Goal: Check status: Check status

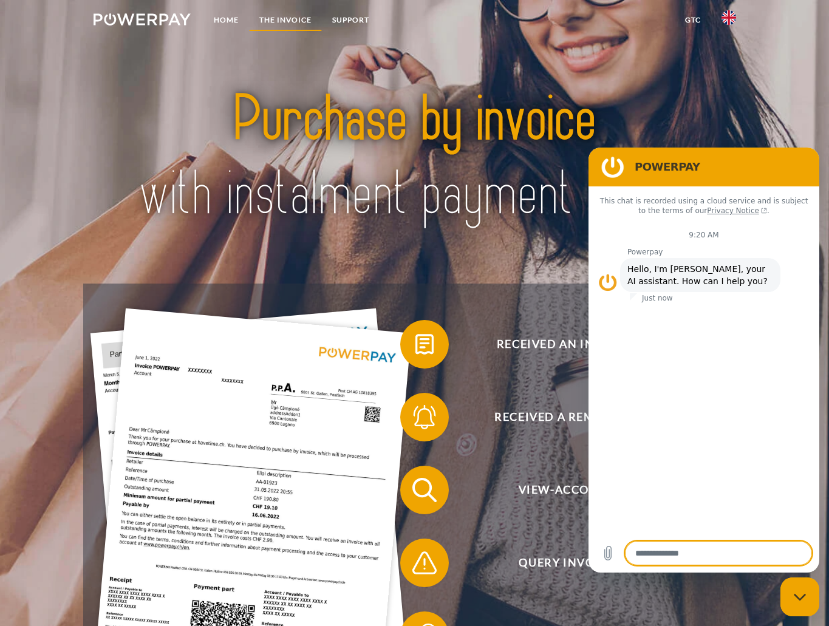
click at [282, 19] on link "THE INVOICE" at bounding box center [285, 20] width 73 height 22
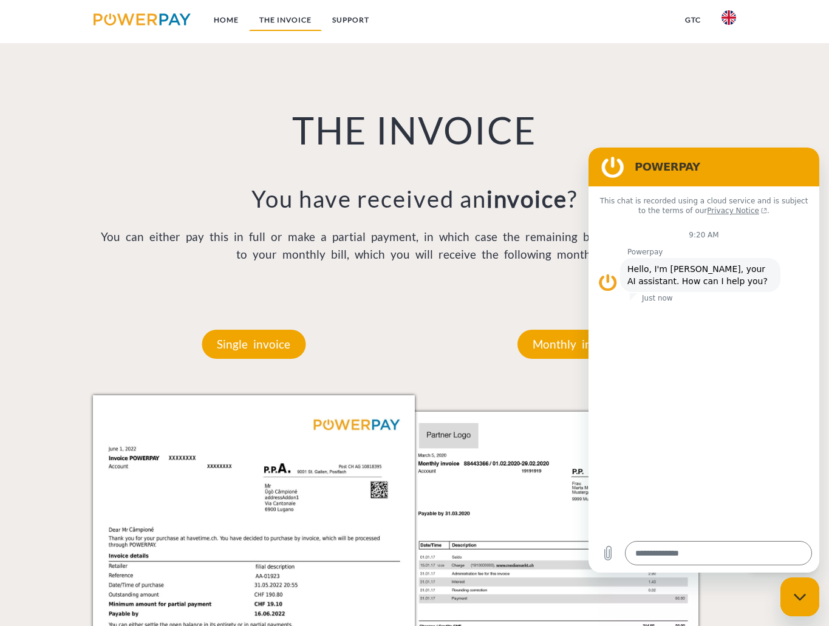
scroll to position [861, 0]
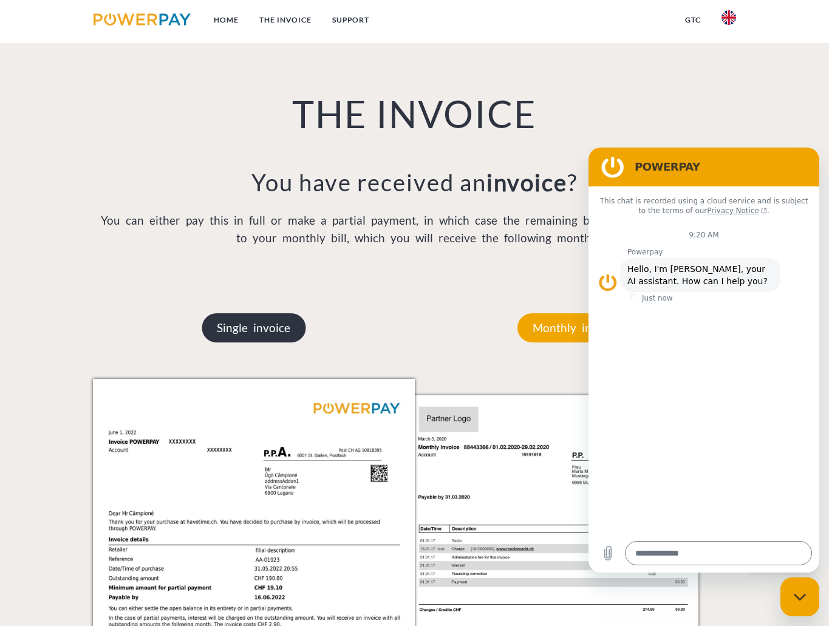
click at [277, 323] on p "Single invoice" at bounding box center [254, 327] width 104 height 29
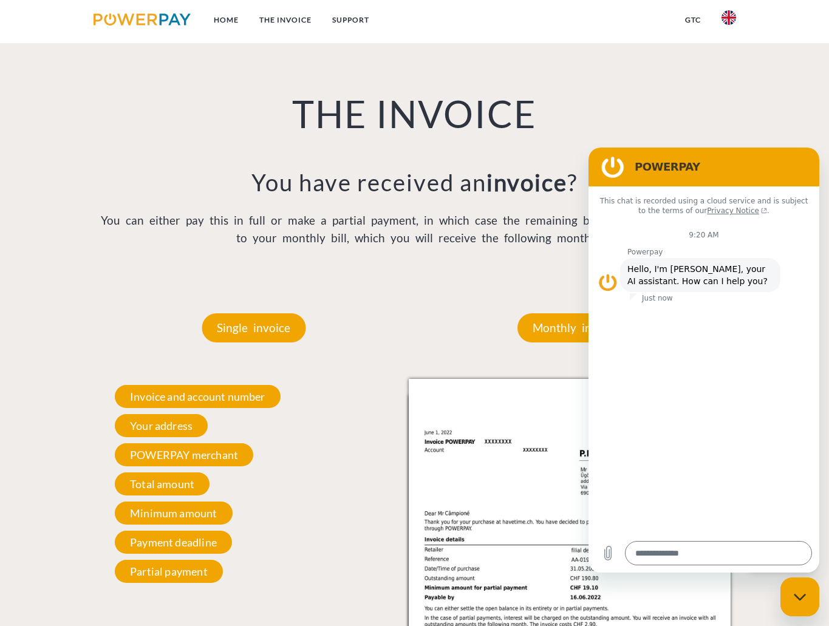
click at [803, 596] on icon "Close messaging window" at bounding box center [800, 597] width 13 height 8
type textarea "*"
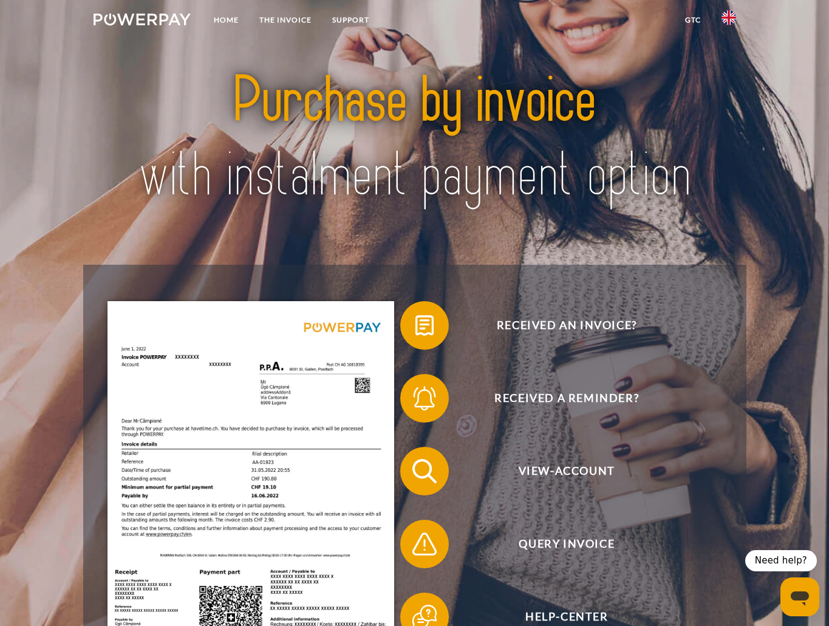
scroll to position [0, 0]
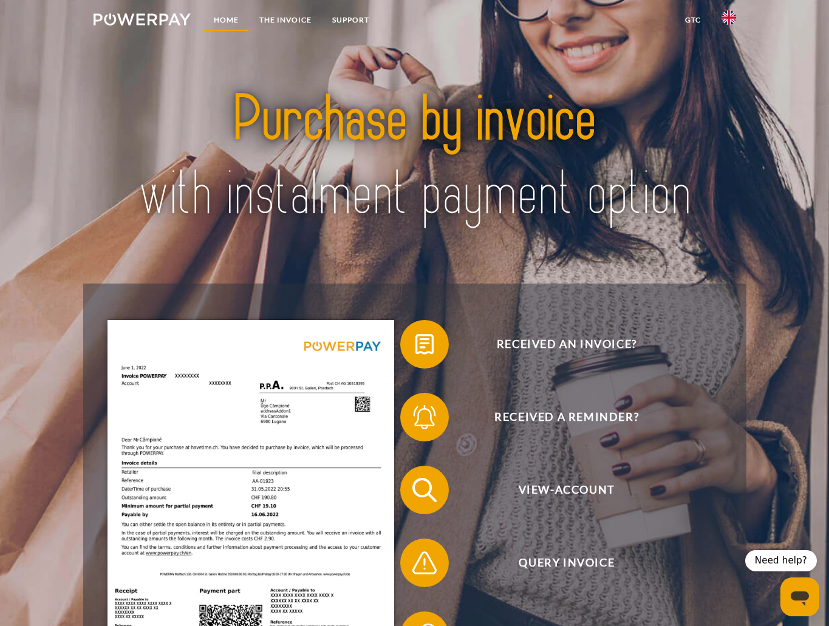
click at [223, 15] on link "Home" at bounding box center [226, 20] width 46 height 22
click at [232, 18] on link "Home" at bounding box center [226, 20] width 46 height 22
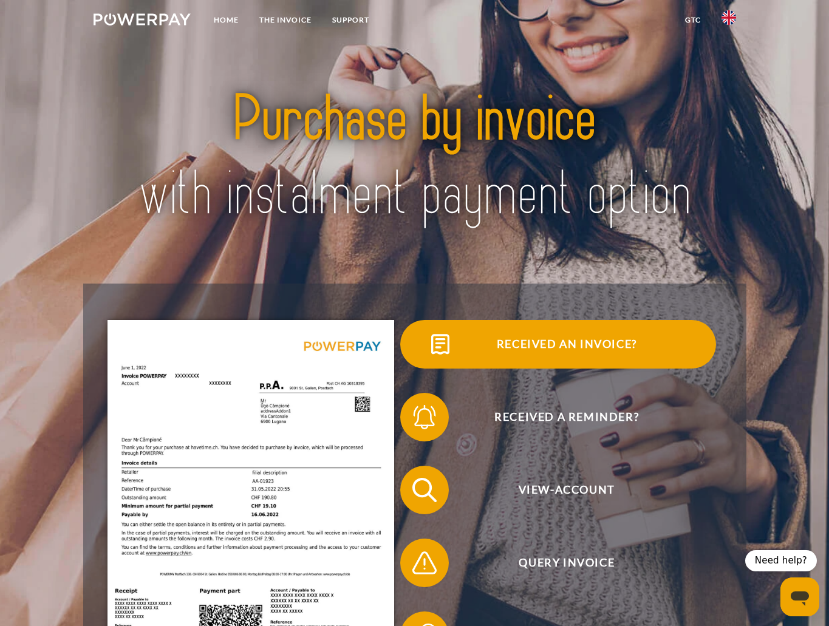
click at [567, 344] on span "Received an invoice?" at bounding box center [566, 344] width 297 height 49
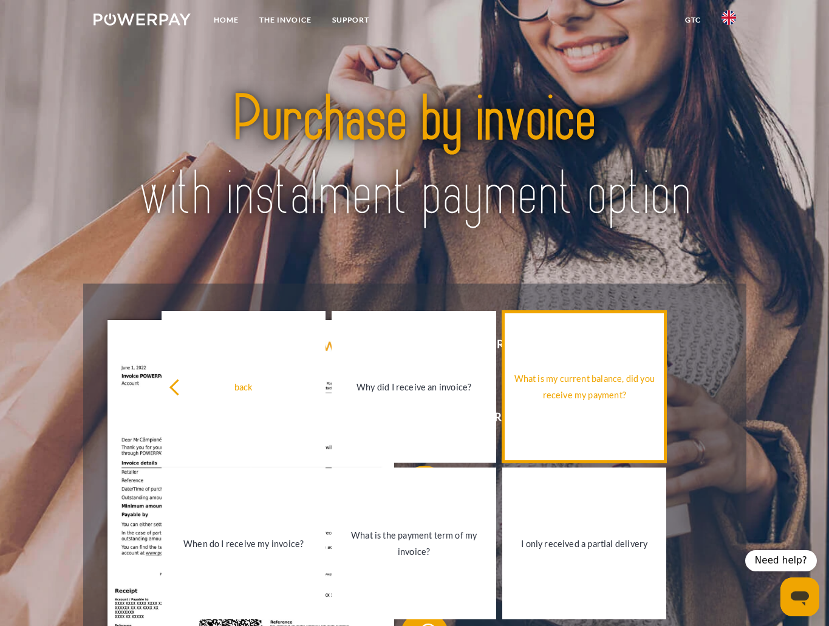
click at [599, 380] on div "What is my current balance, did you receive my payment?" at bounding box center [584, 386] width 150 height 33
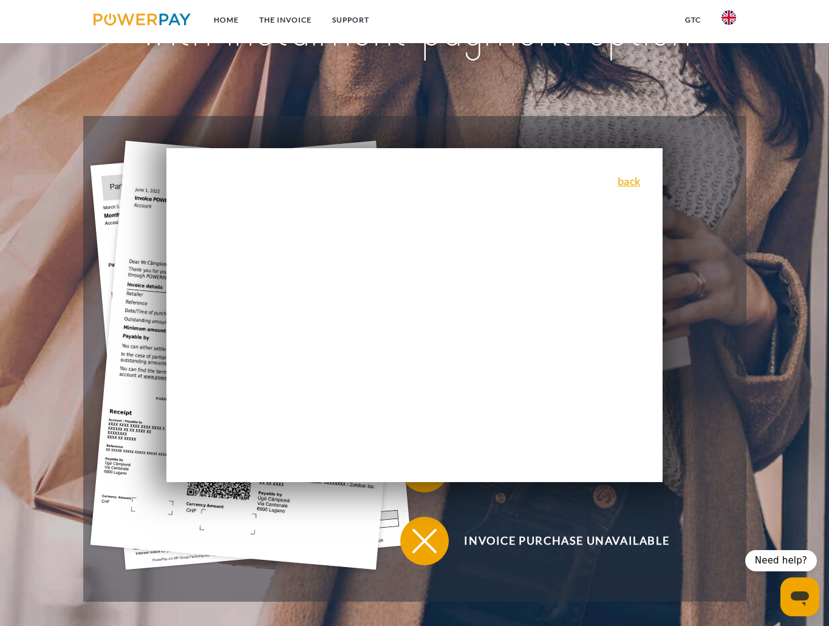
scroll to position [171, 0]
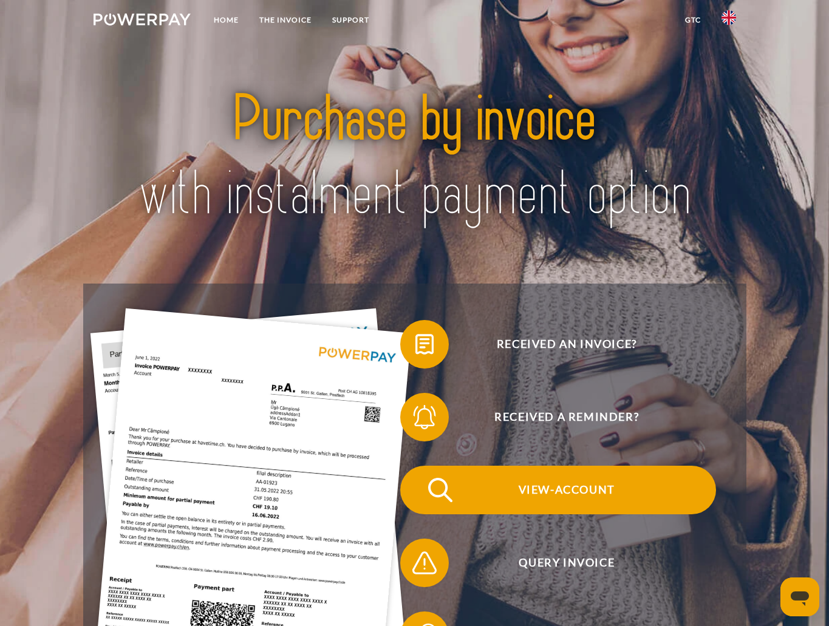
click at [569, 481] on span "View-Account" at bounding box center [566, 490] width 297 height 49
